Goal: Navigation & Orientation: Find specific page/section

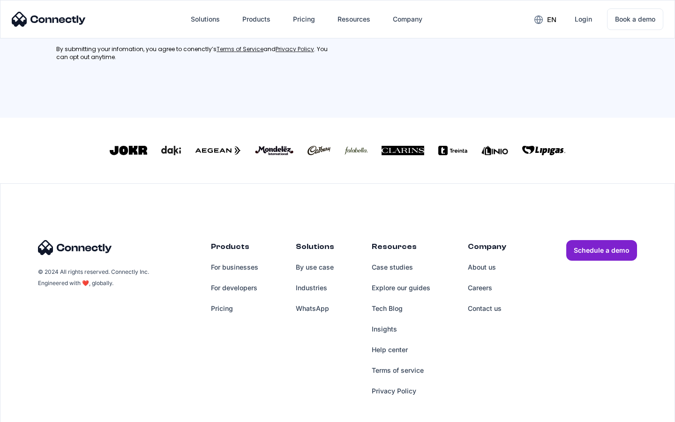
scroll to position [422, 0]
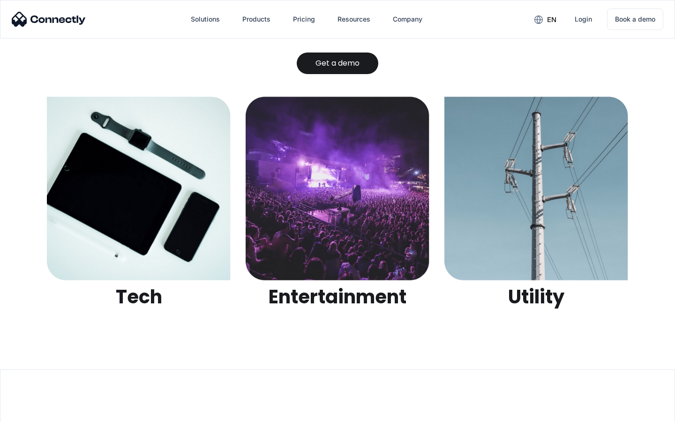
scroll to position [2956, 0]
